Goal: Task Accomplishment & Management: Complete application form

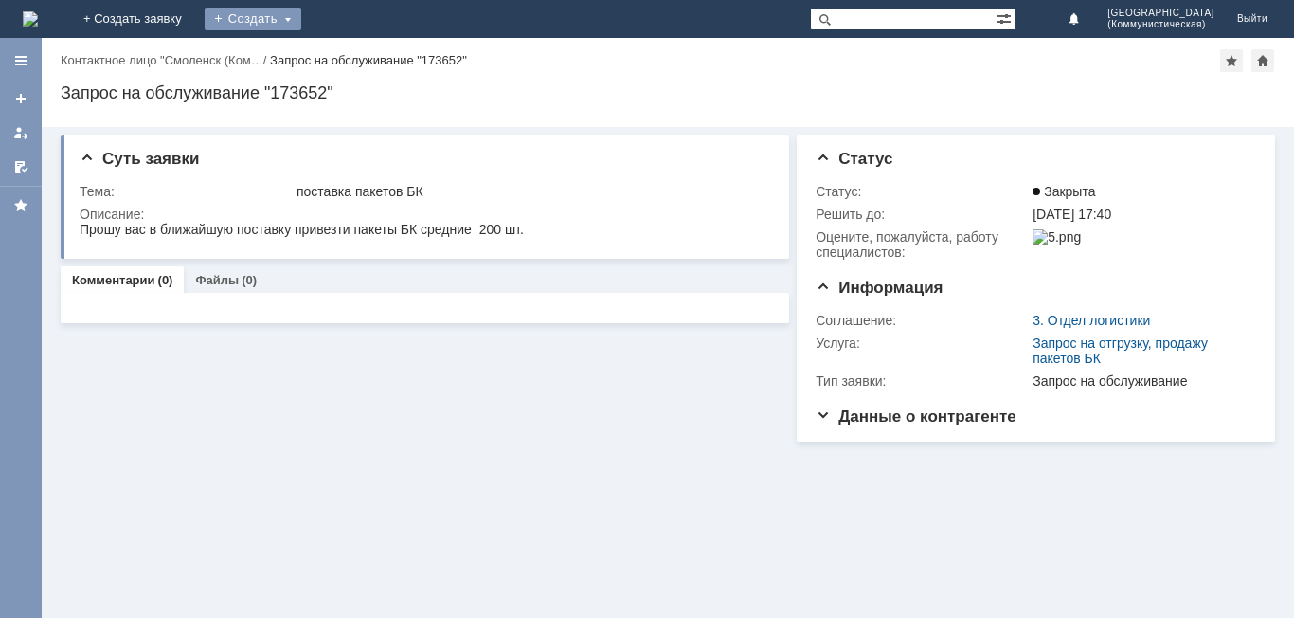
click at [301, 24] on div "Создать" at bounding box center [253, 19] width 97 height 23
click at [353, 61] on link "Заявка" at bounding box center [280, 56] width 144 height 23
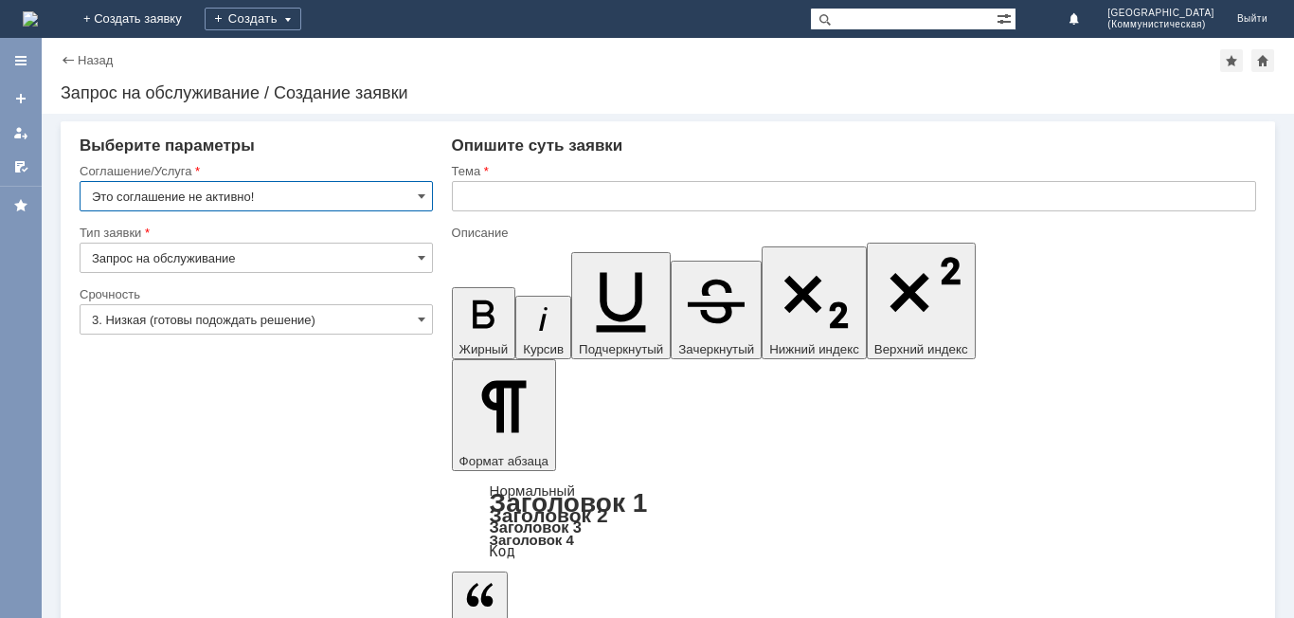
click at [287, 194] on input "Это соглашение не активно!" at bounding box center [256, 196] width 353 height 30
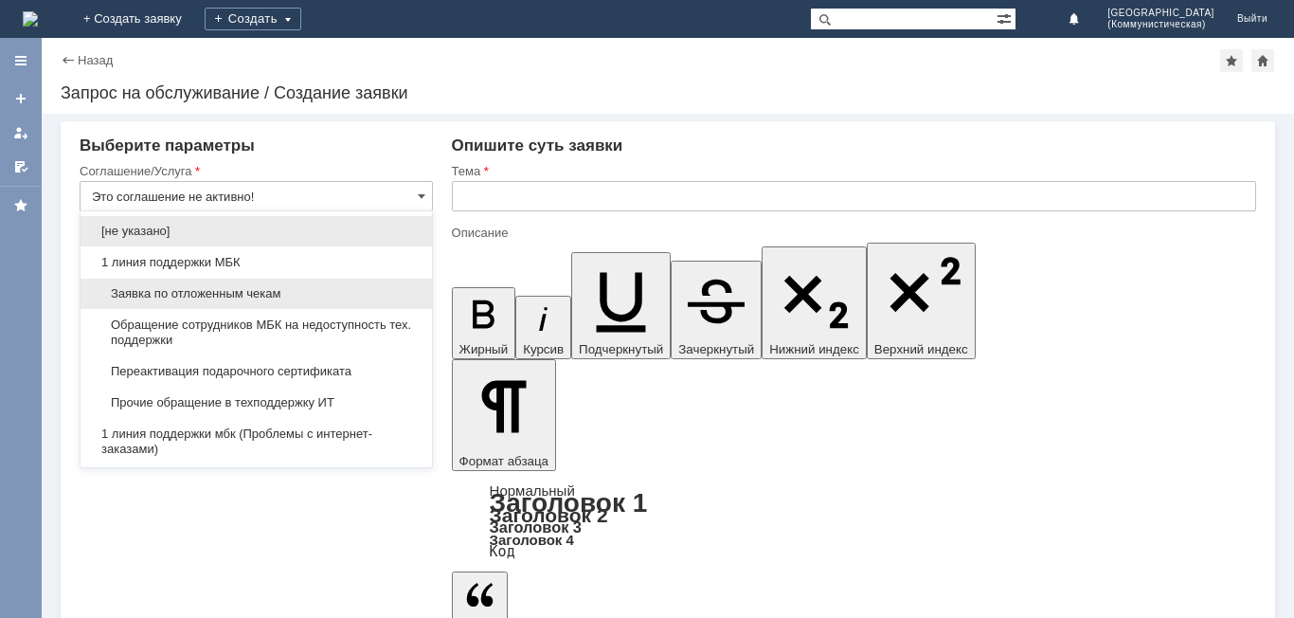
click at [280, 295] on span "Заявка по отложенным чекам" at bounding box center [256, 293] width 329 height 15
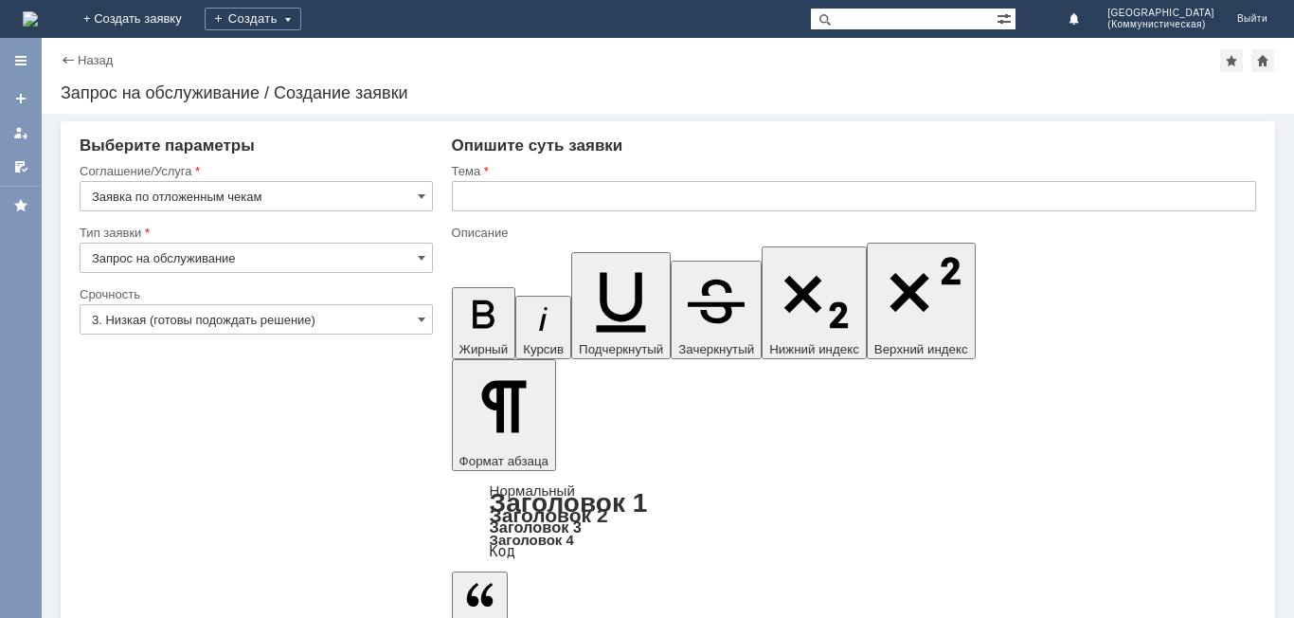
type input "Заявка по отложенным чекам"
click at [275, 253] on input "Запрос на обслуживание" at bounding box center [256, 258] width 353 height 30
drag, startPoint x: 397, startPoint y: 446, endPoint x: 401, endPoint y: 422, distance: 24.9
type input "Запрос на обслуживание"
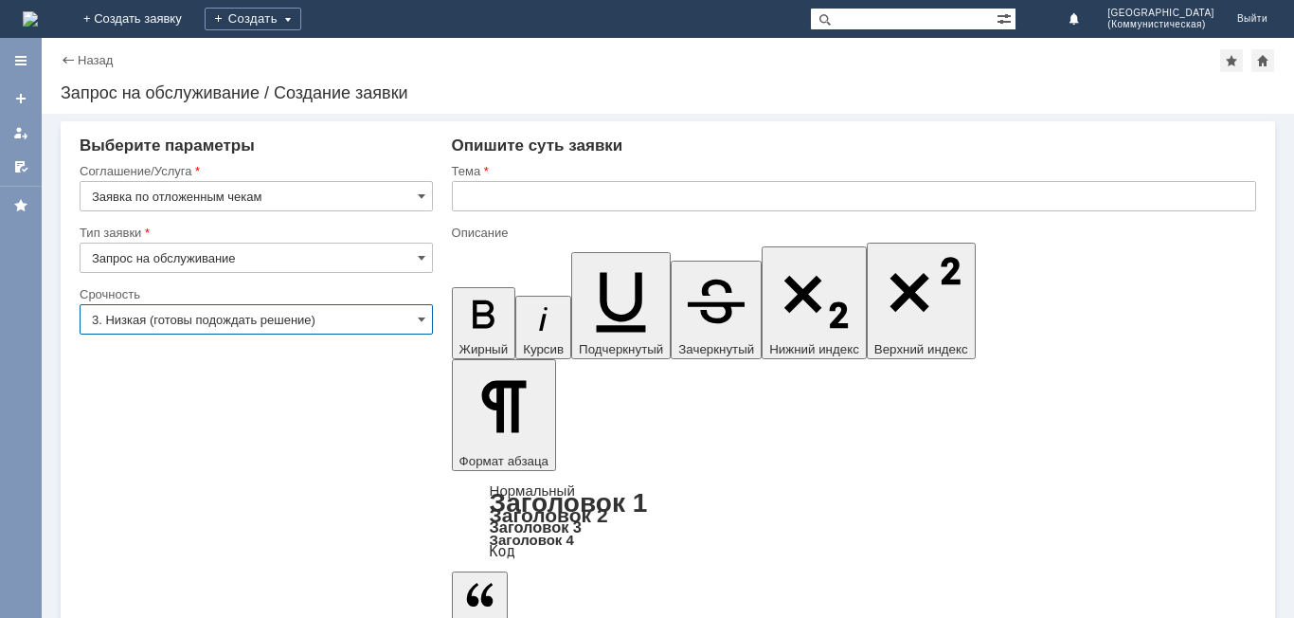
click at [332, 327] on input "3. Низкая (готовы подождать решение)" at bounding box center [256, 319] width 353 height 30
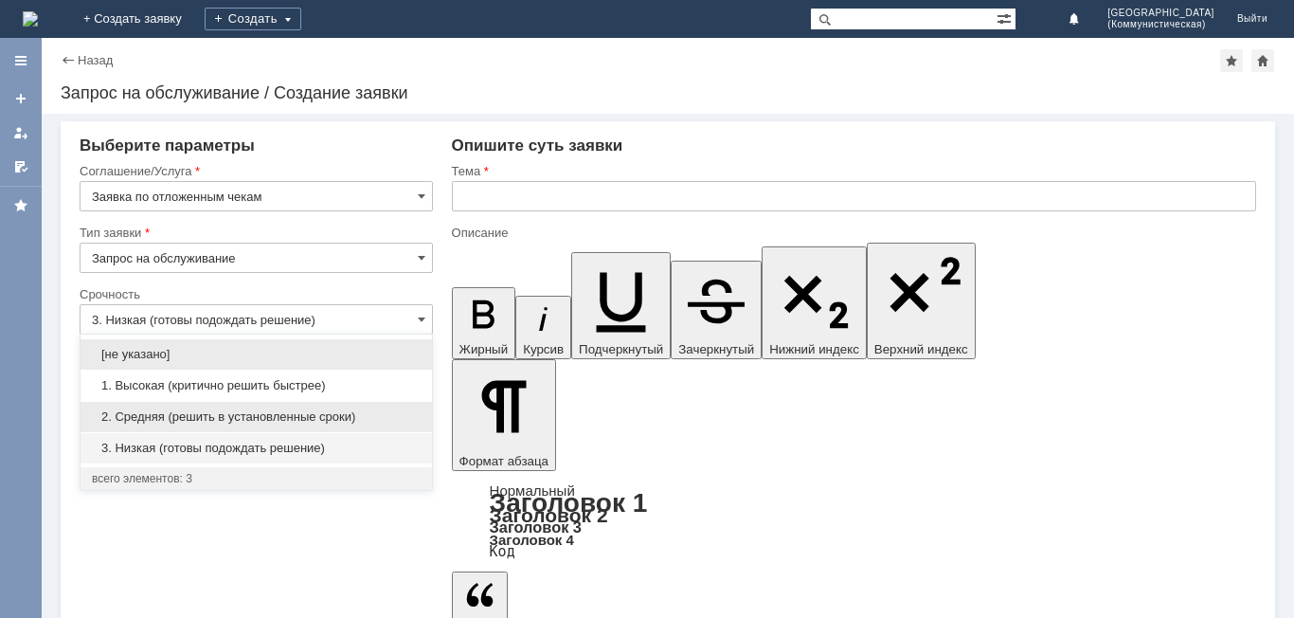
click at [314, 408] on div "2. Средняя (решить в установленные сроки)" at bounding box center [257, 417] width 352 height 30
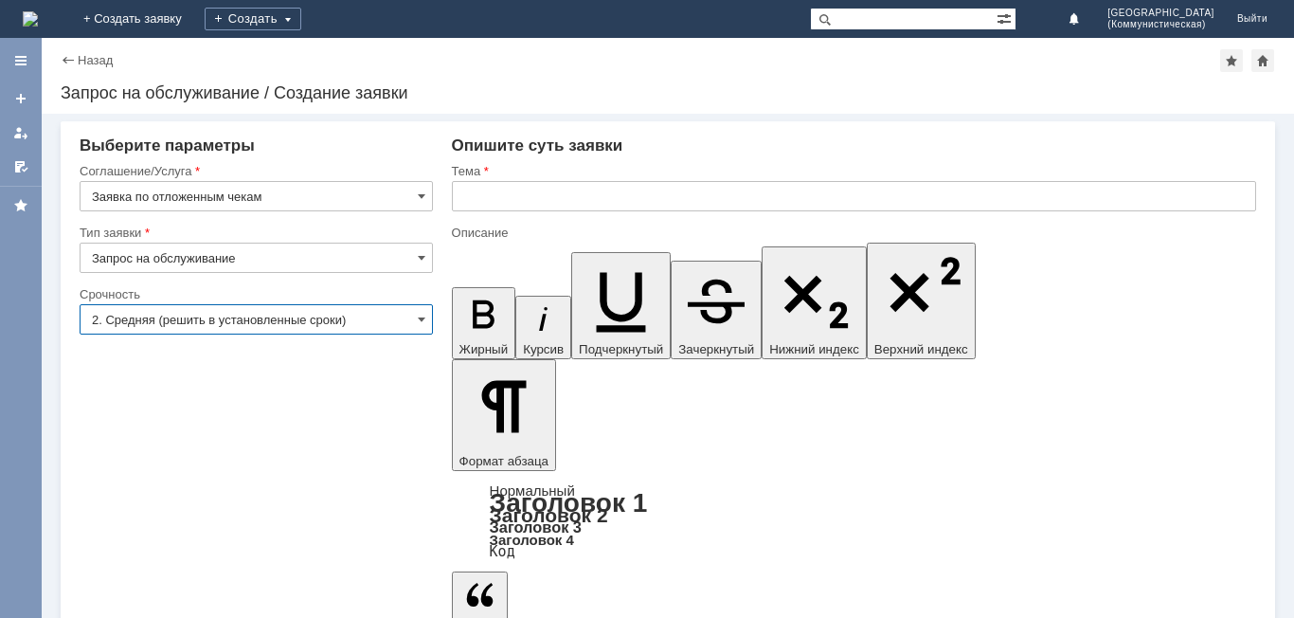
type input "2. Средняя (решить в установленные сроки)"
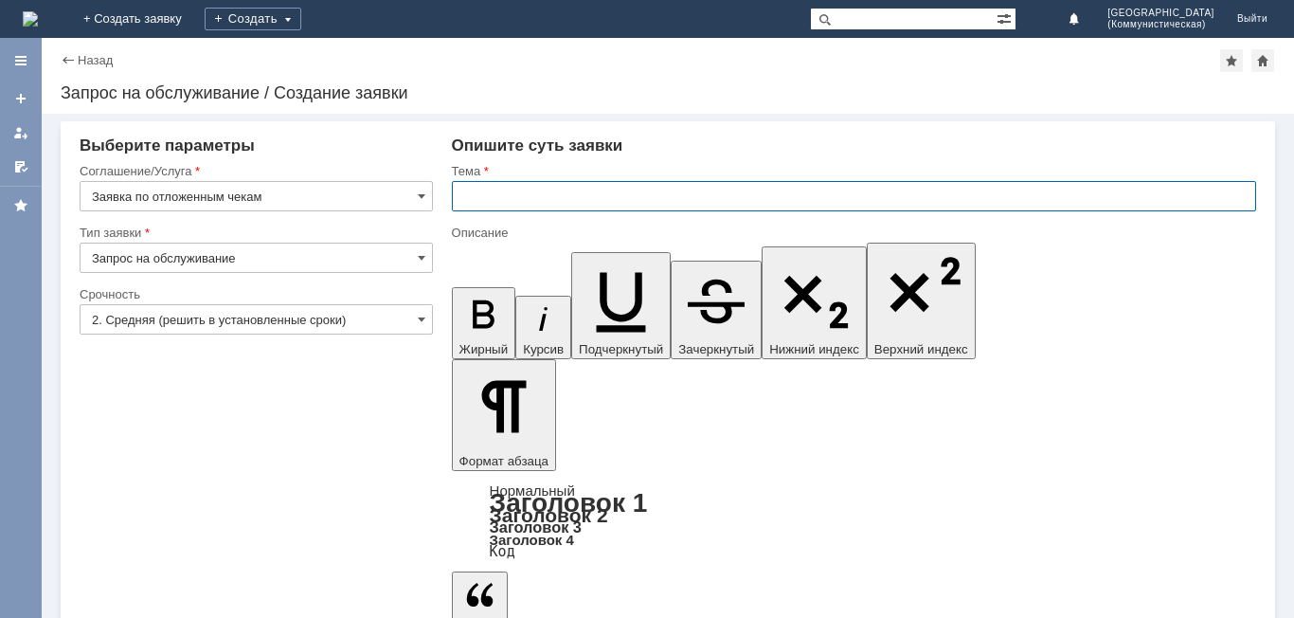
click at [532, 194] on input "text" at bounding box center [854, 196] width 805 height 30
click at [577, 189] on input "УДАЛИТЬ ОТЛОЖЕНЫЕ ЧЕКИ" at bounding box center [854, 196] width 805 height 30
click at [598, 193] on input "УДАЛИТЬ ОТЛОЖЕНЫЕ ЧЕКИ" at bounding box center [854, 196] width 805 height 30
type input "УДАЛИТЬ ОТЛОЖЕННЫЕ ЧЕКИ"
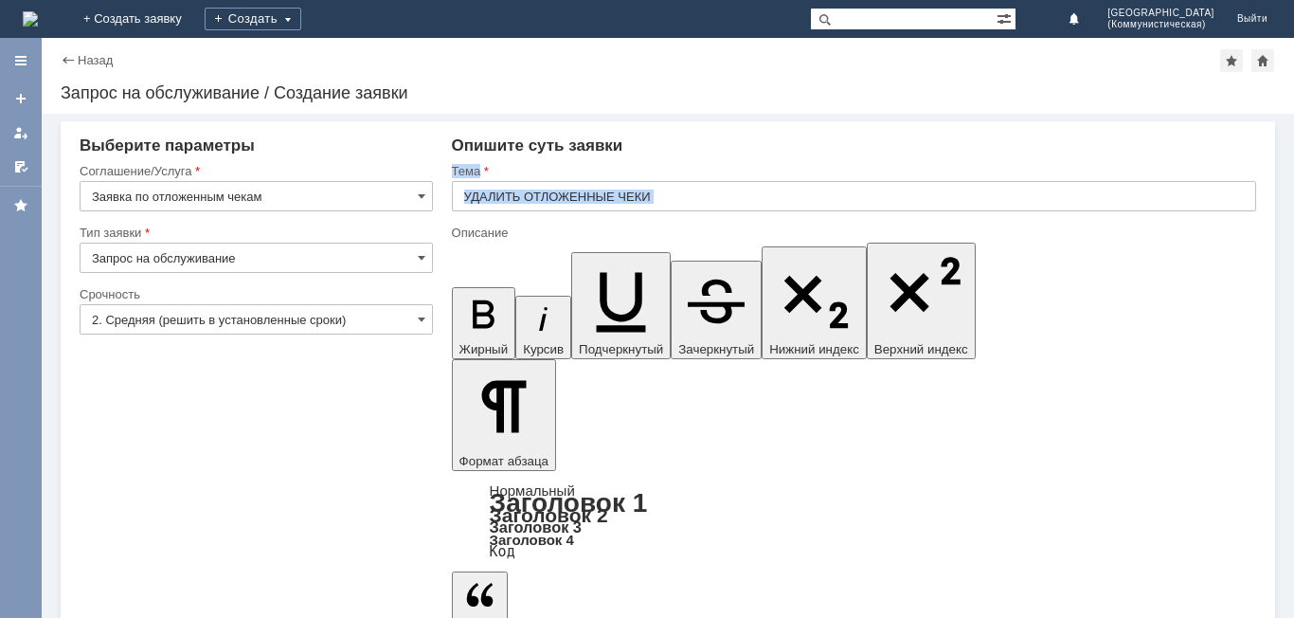
drag, startPoint x: 652, startPoint y: 211, endPoint x: 751, endPoint y: 92, distance: 154.8
click at [751, 92] on div "Назад | Запрос на обслуживание / Создание заявки Запрос на обслуживание / Созда…" at bounding box center [668, 328] width 1253 height 580
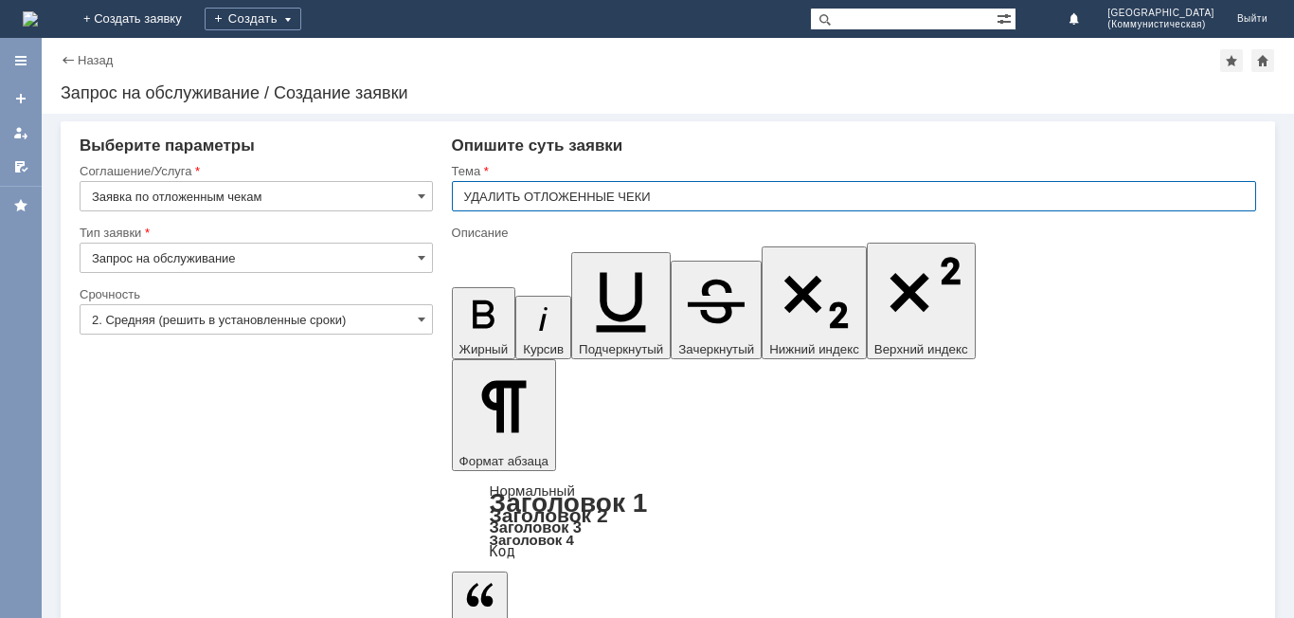
click at [689, 205] on input "УДАЛИТЬ ОТЛОЖЕННЫЕ ЧЕКИ" at bounding box center [854, 196] width 805 height 30
click at [708, 188] on input "УДАЛИТЬ ОТЛОЖЕННЫЕ ЧЕКИ" at bounding box center [854, 196] width 805 height 30
